Goal: Information Seeking & Learning: Check status

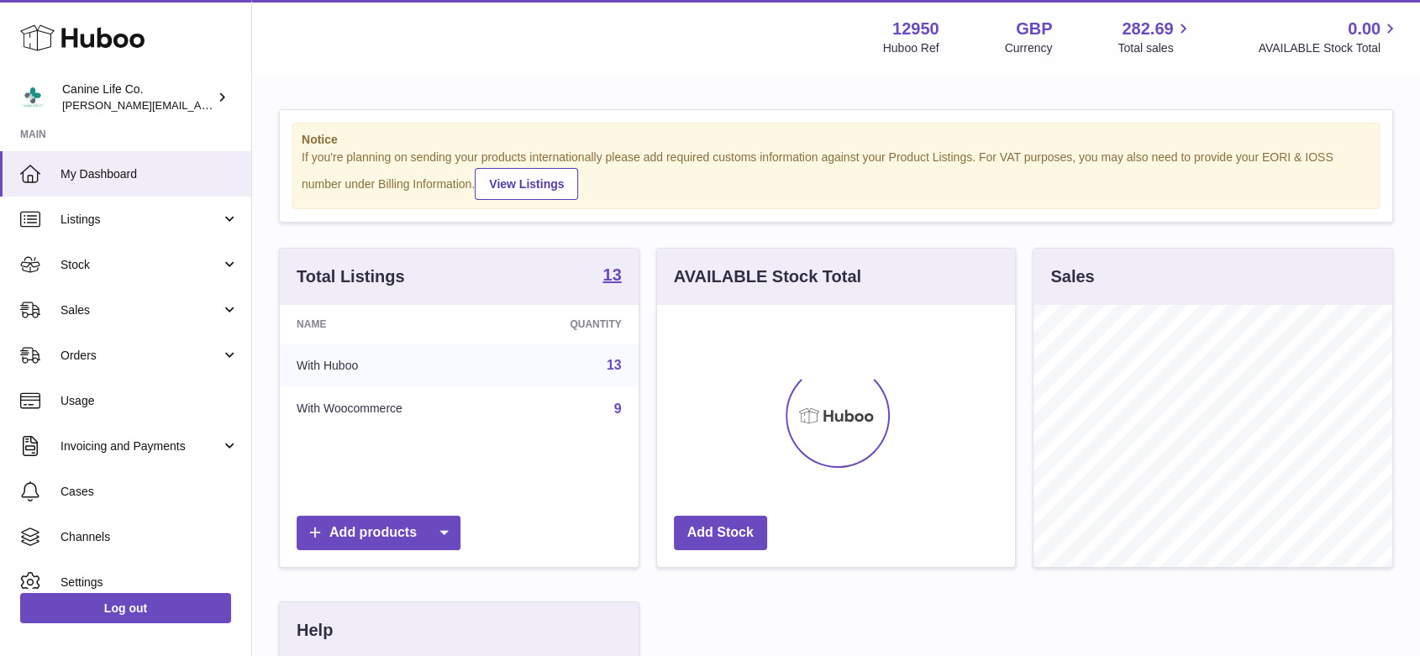
scroll to position [262, 363]
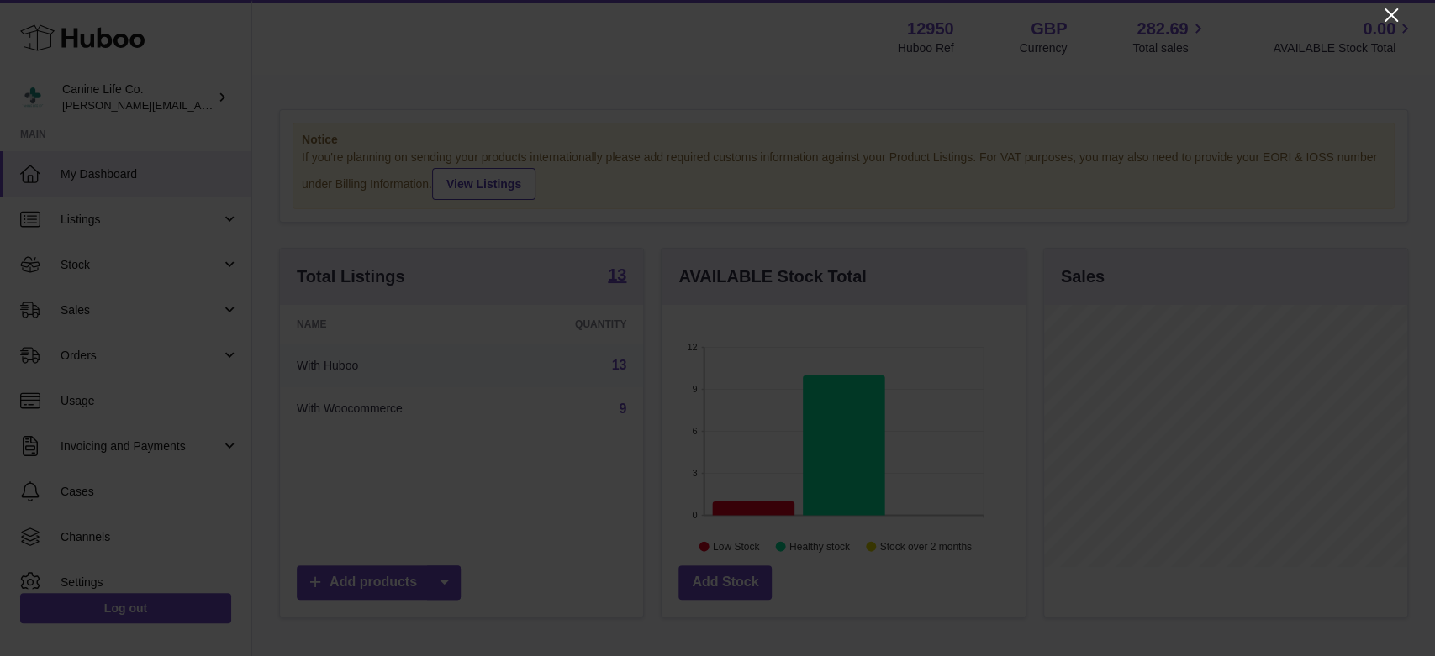
click at [1388, 15] on icon "Close" at bounding box center [1391, 15] width 20 height 20
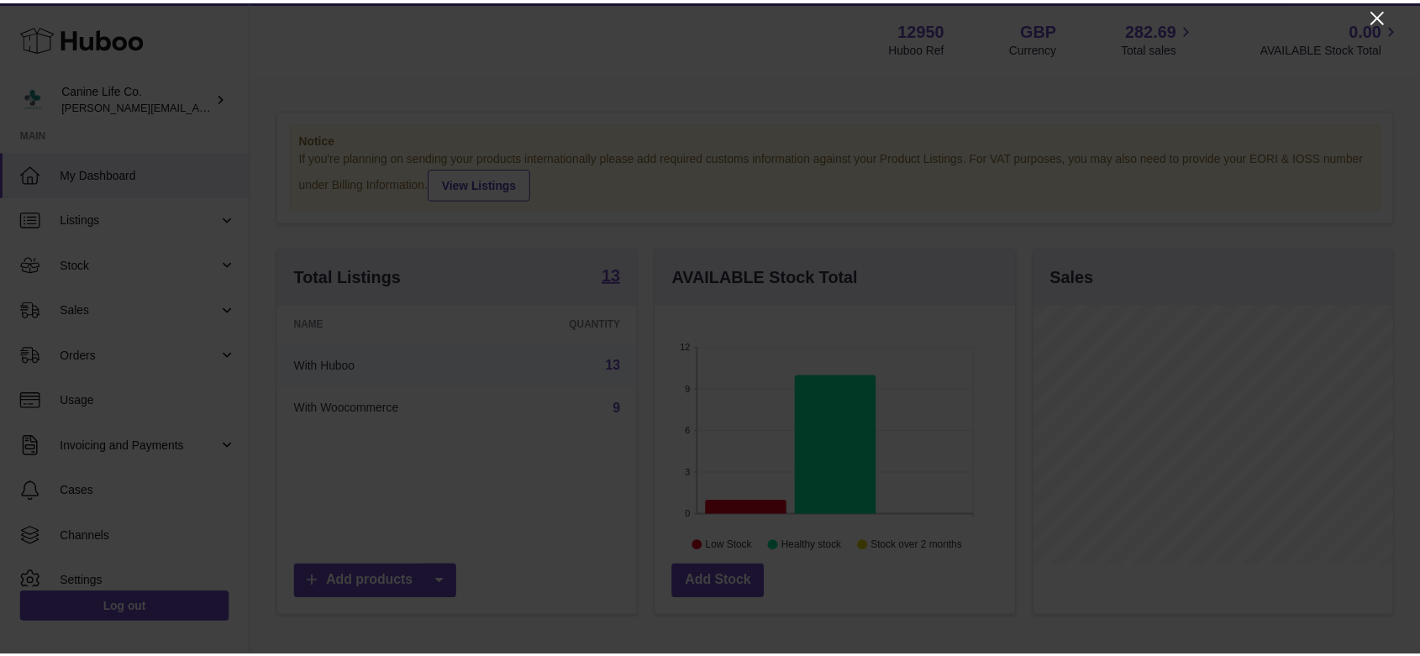
scroll to position [840177, 840080]
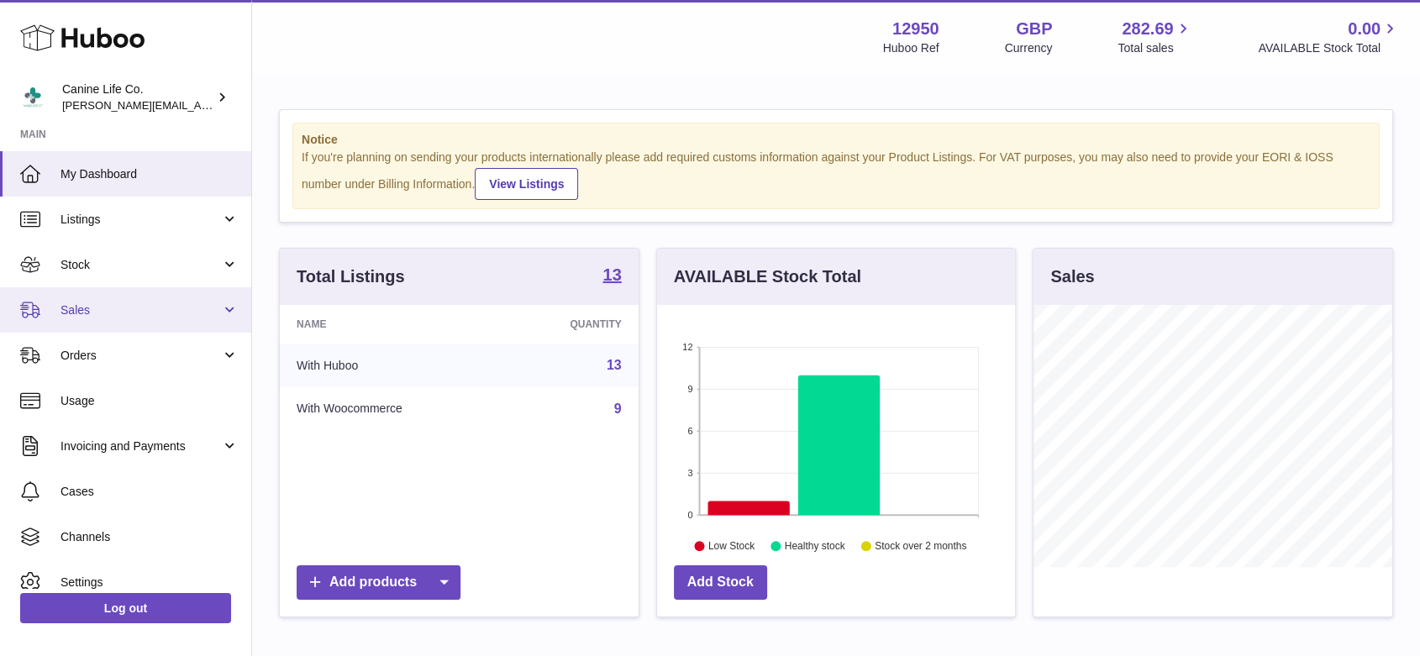
click at [129, 309] on span "Sales" at bounding box center [141, 311] width 161 height 16
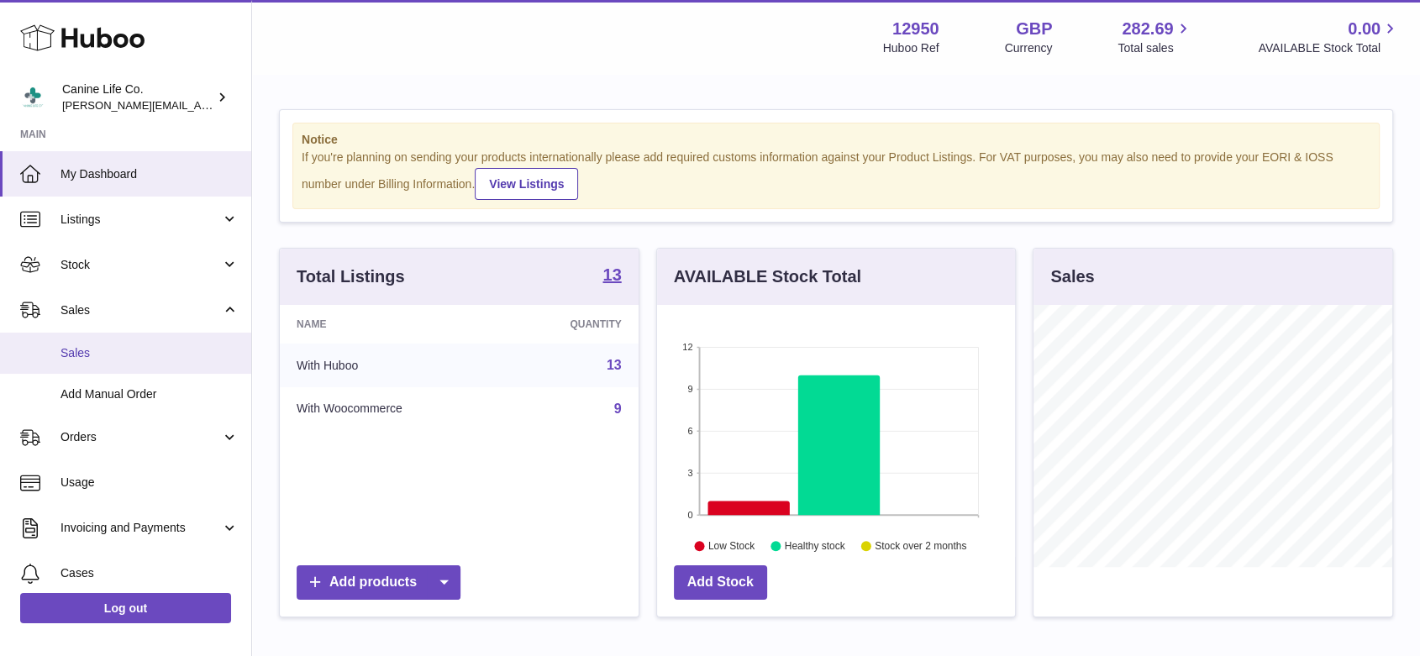
click at [123, 353] on span "Sales" at bounding box center [150, 353] width 178 height 16
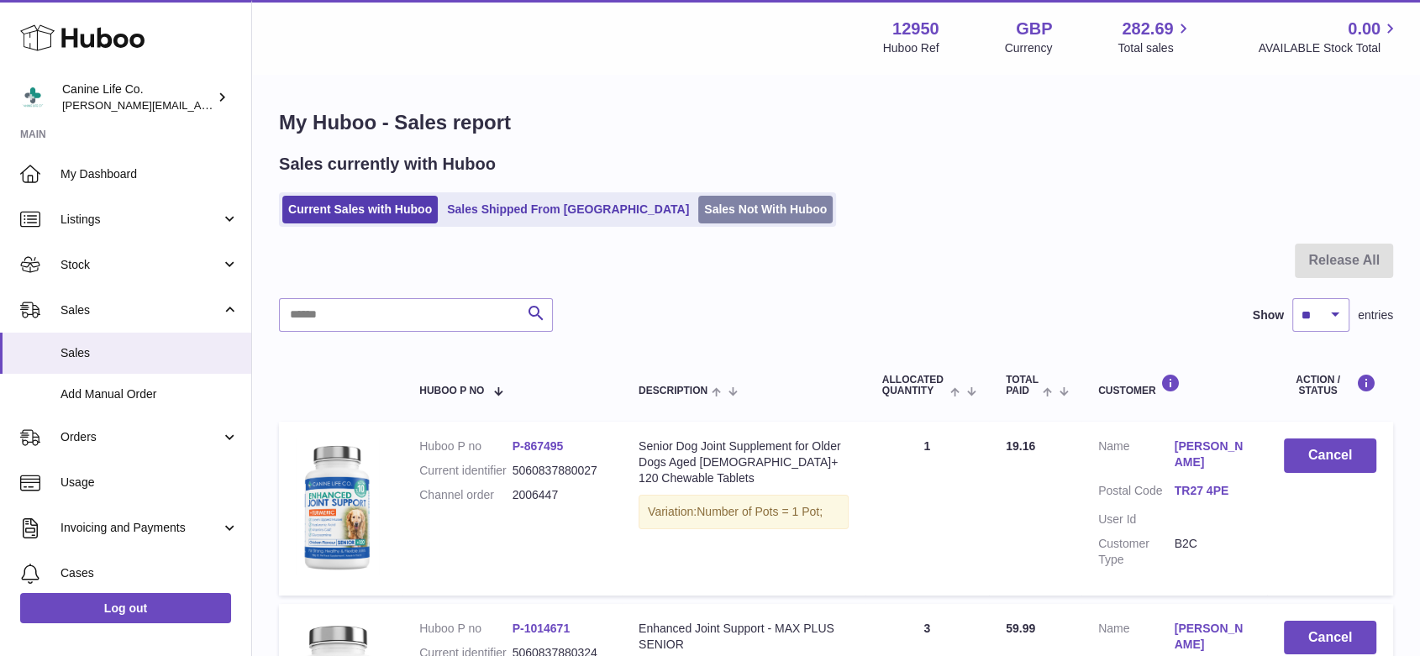
click at [698, 203] on link "Sales Not With Huboo" at bounding box center [765, 210] width 134 height 28
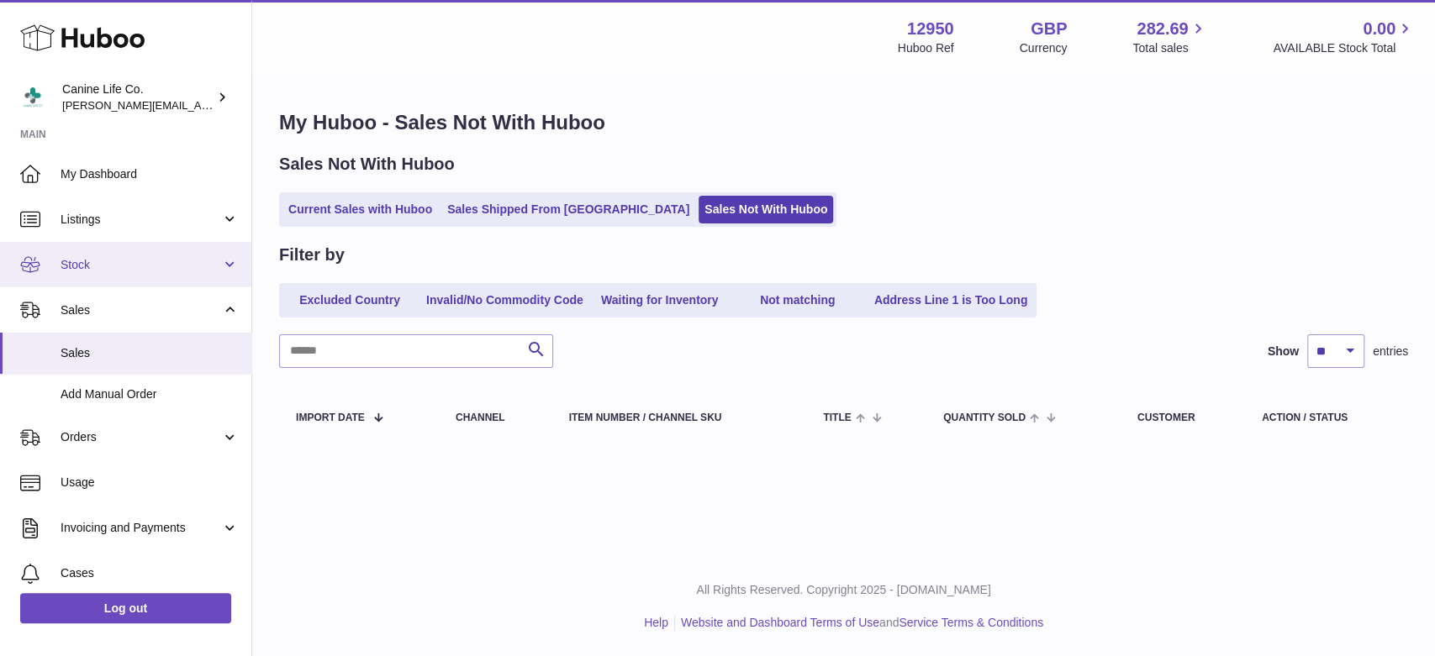
click at [128, 271] on span "Stock" at bounding box center [141, 265] width 161 height 16
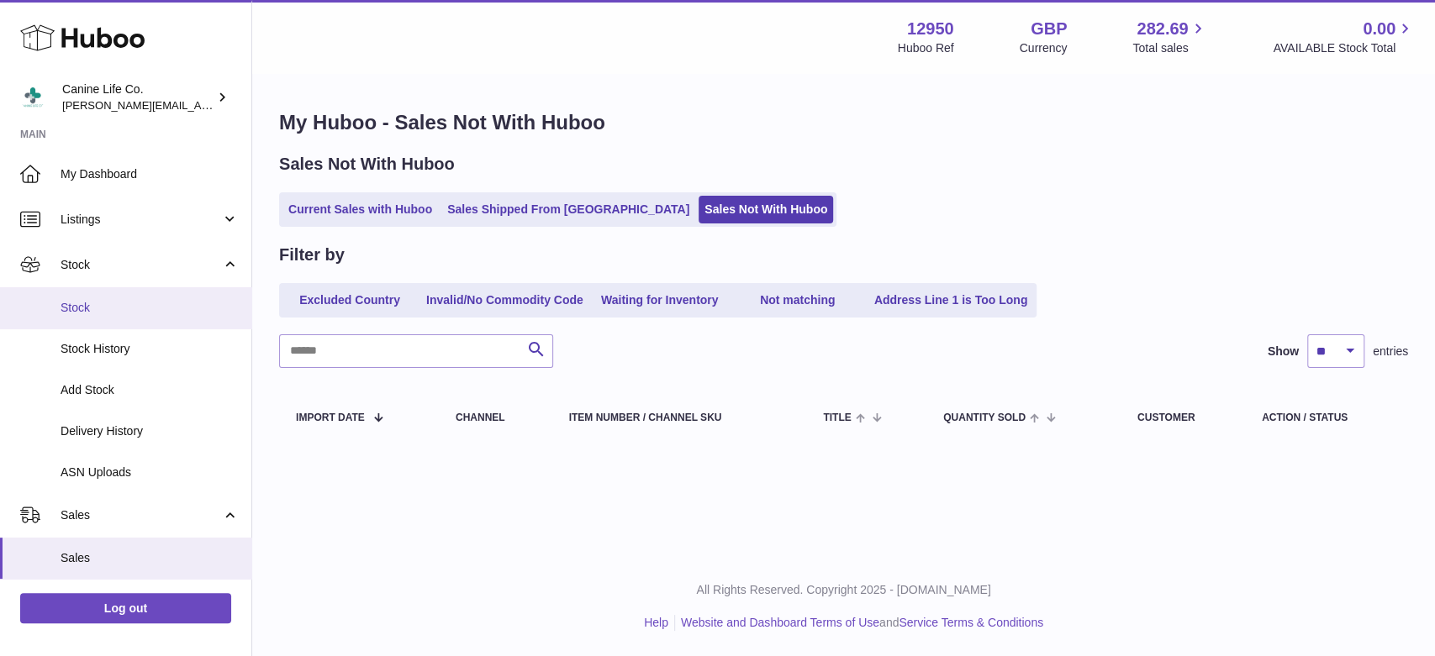
click at [124, 311] on span "Stock" at bounding box center [150, 308] width 178 height 16
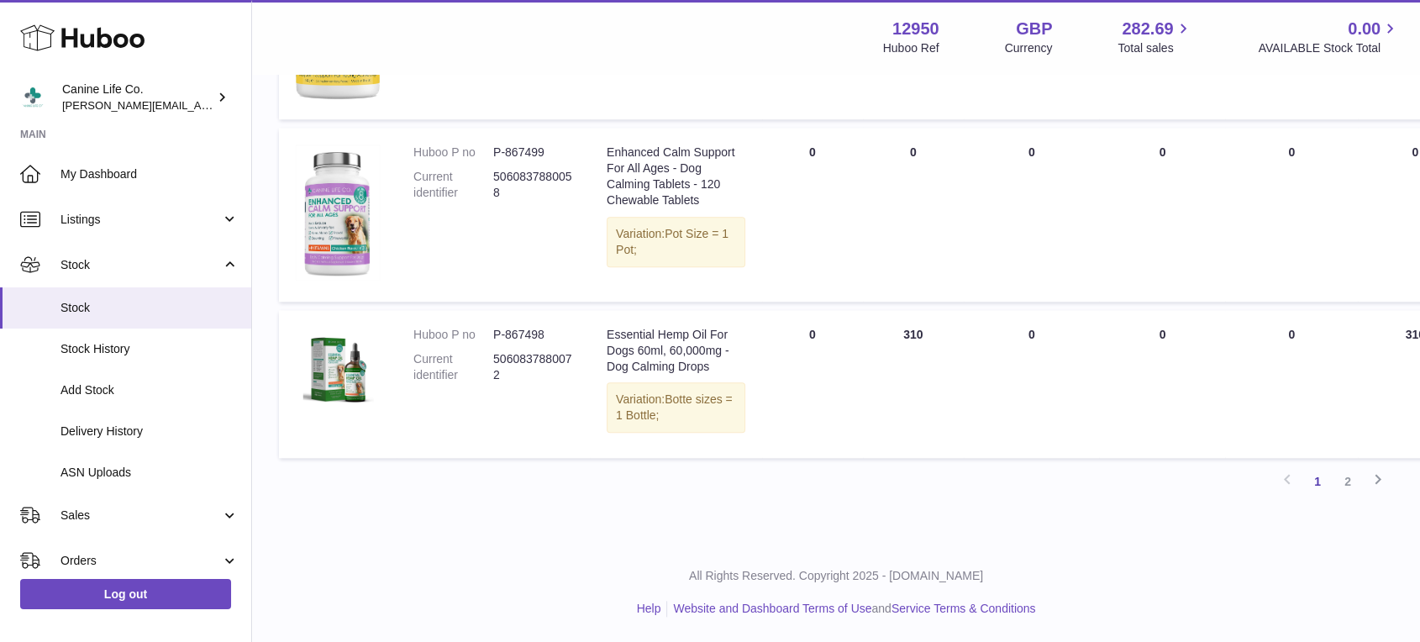
scroll to position [1990, 0]
click at [1346, 481] on link "2" at bounding box center [1348, 481] width 30 height 30
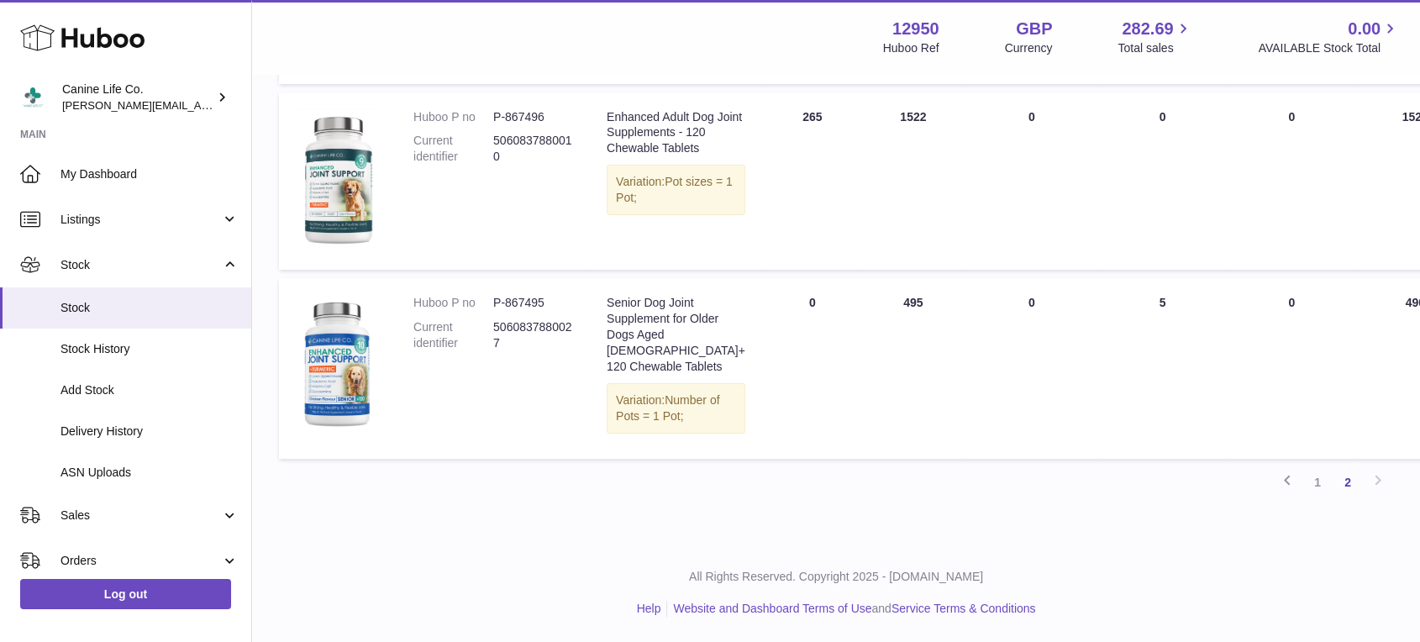
scroll to position [449, 0]
click at [145, 262] on span "Stock" at bounding box center [141, 265] width 161 height 16
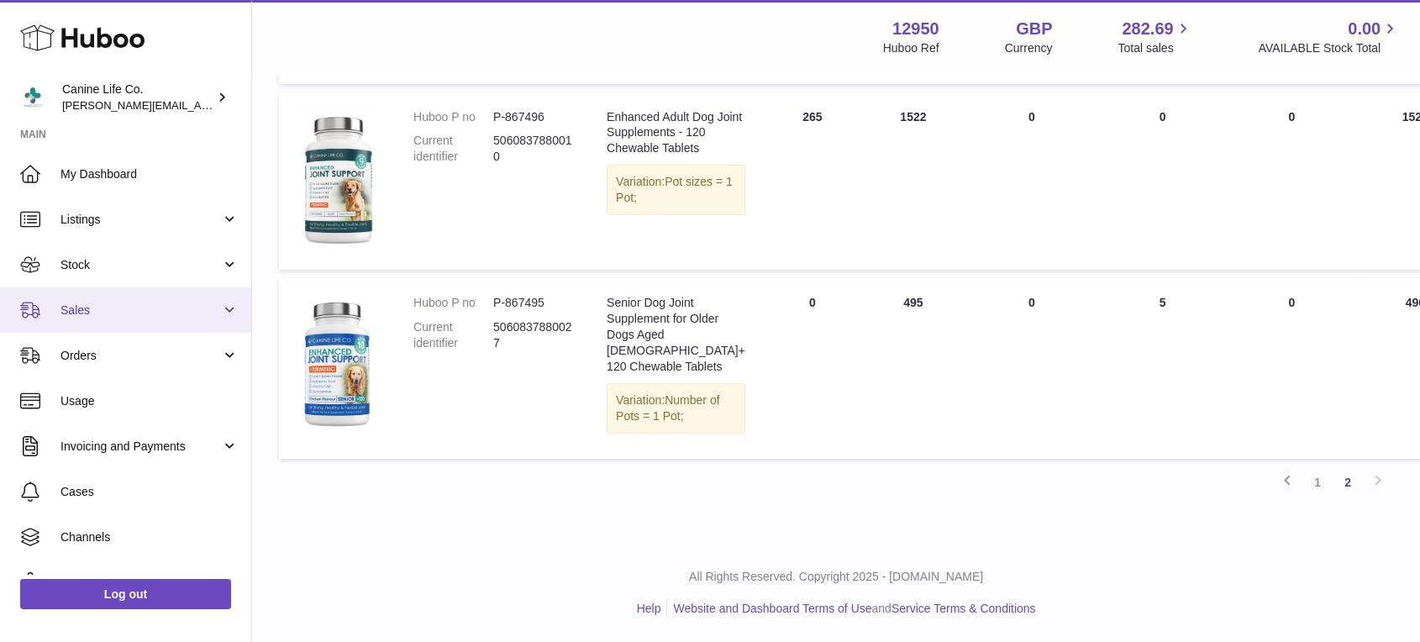
click at [133, 310] on span "Sales" at bounding box center [141, 311] width 161 height 16
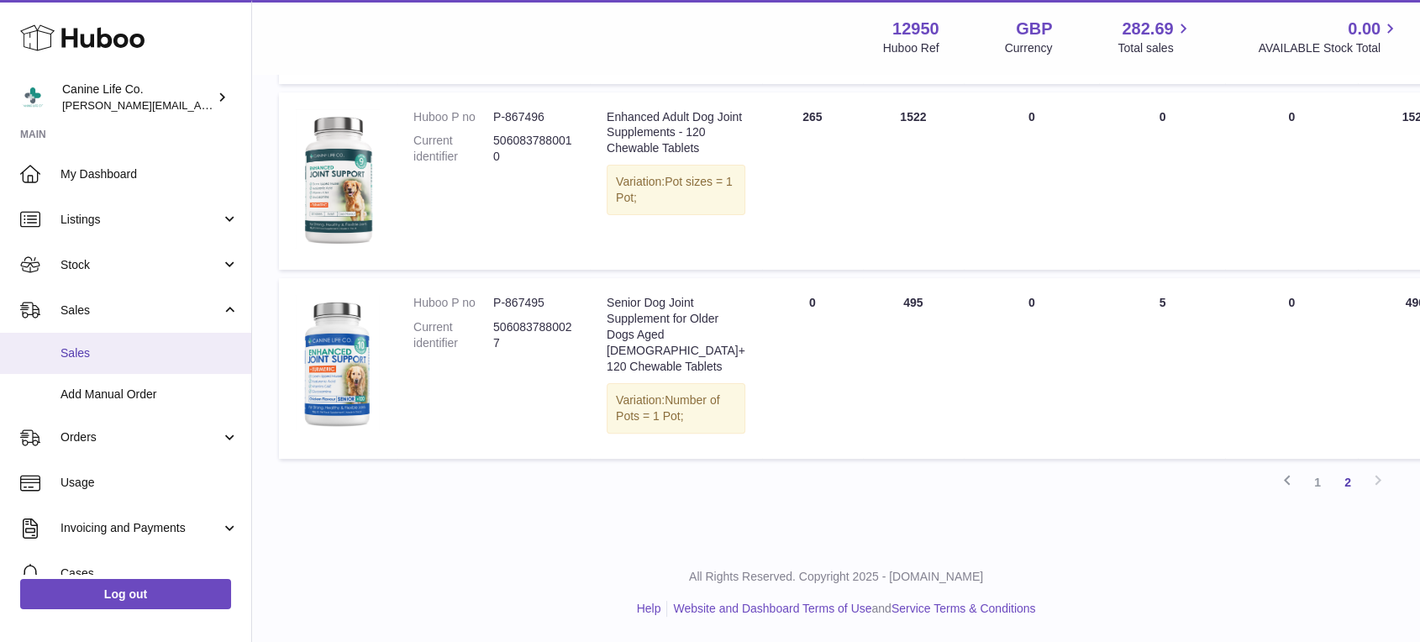
click at [126, 355] on span "Sales" at bounding box center [150, 353] width 178 height 16
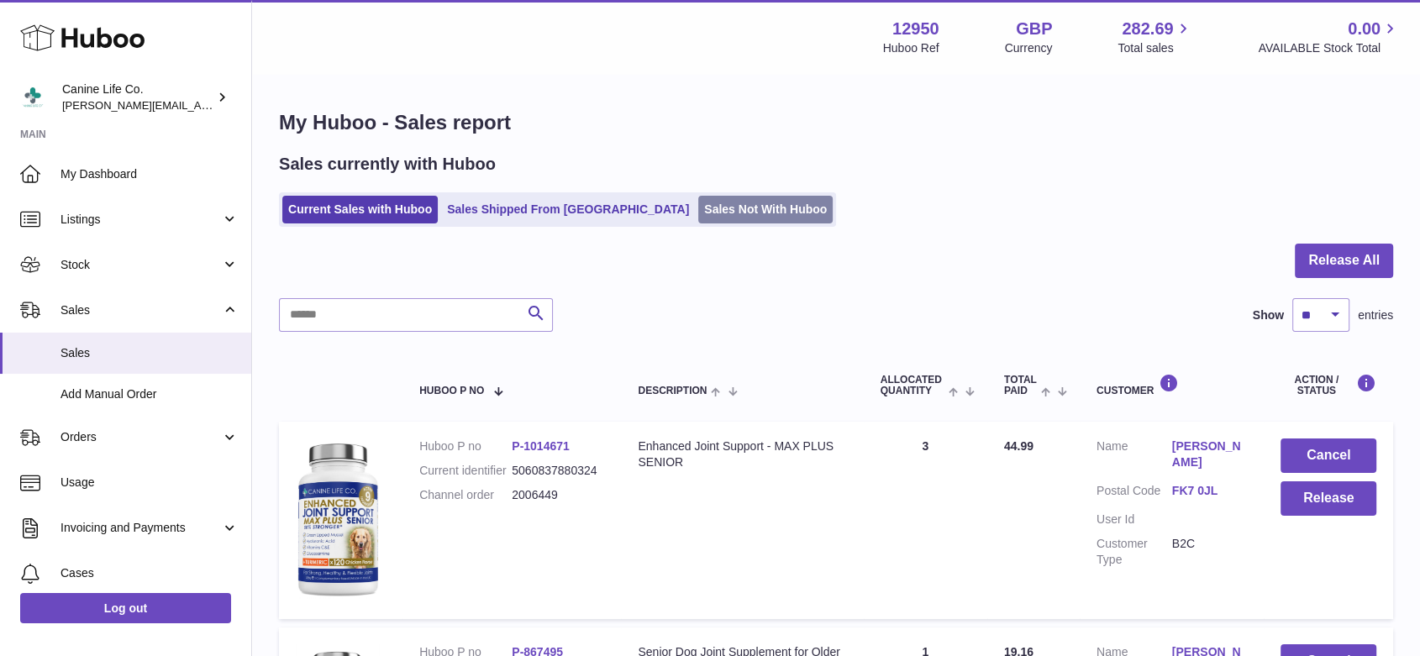
click at [698, 207] on link "Sales Not With Huboo" at bounding box center [765, 210] width 134 height 28
